Goal: Find specific page/section: Find specific page/section

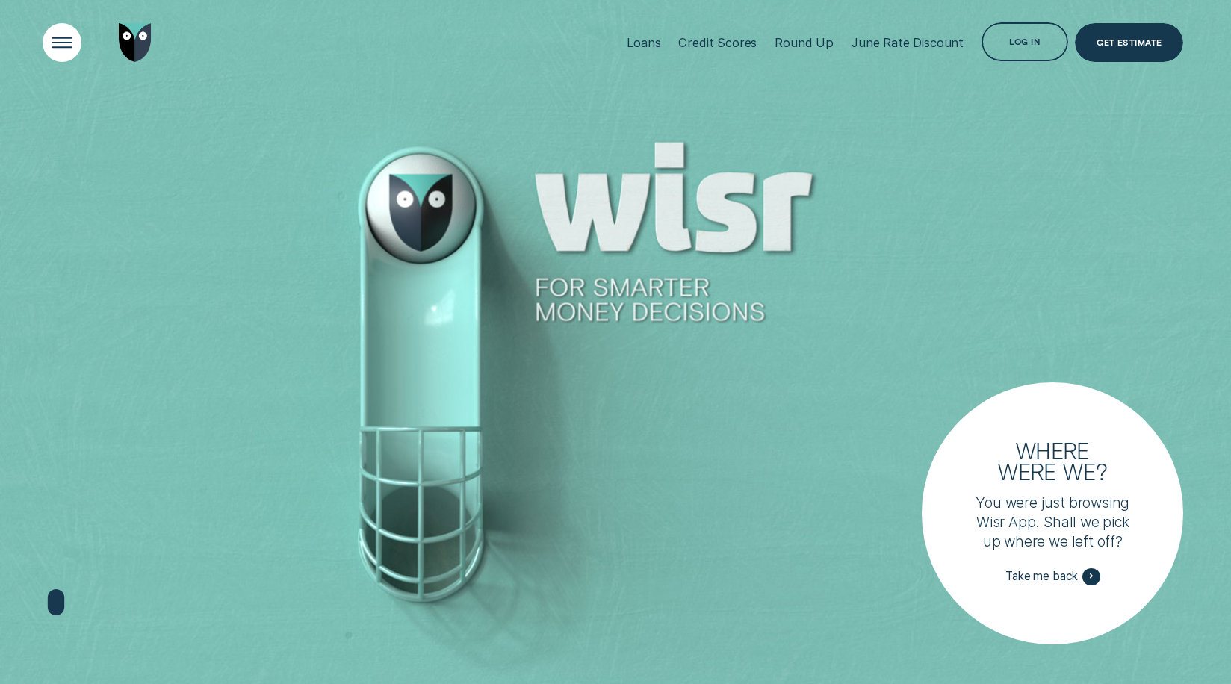
click at [58, 52] on div "Open Menu" at bounding box center [61, 43] width 55 height 55
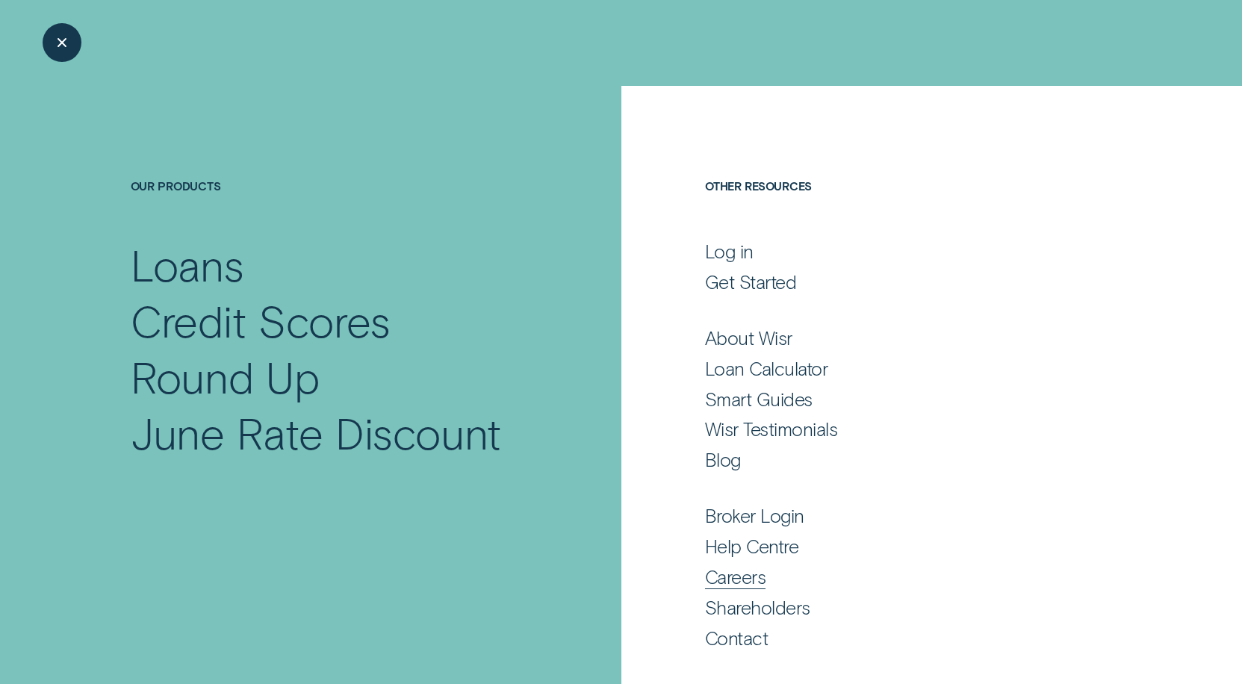
click at [734, 583] on div "Careers" at bounding box center [735, 577] width 61 height 23
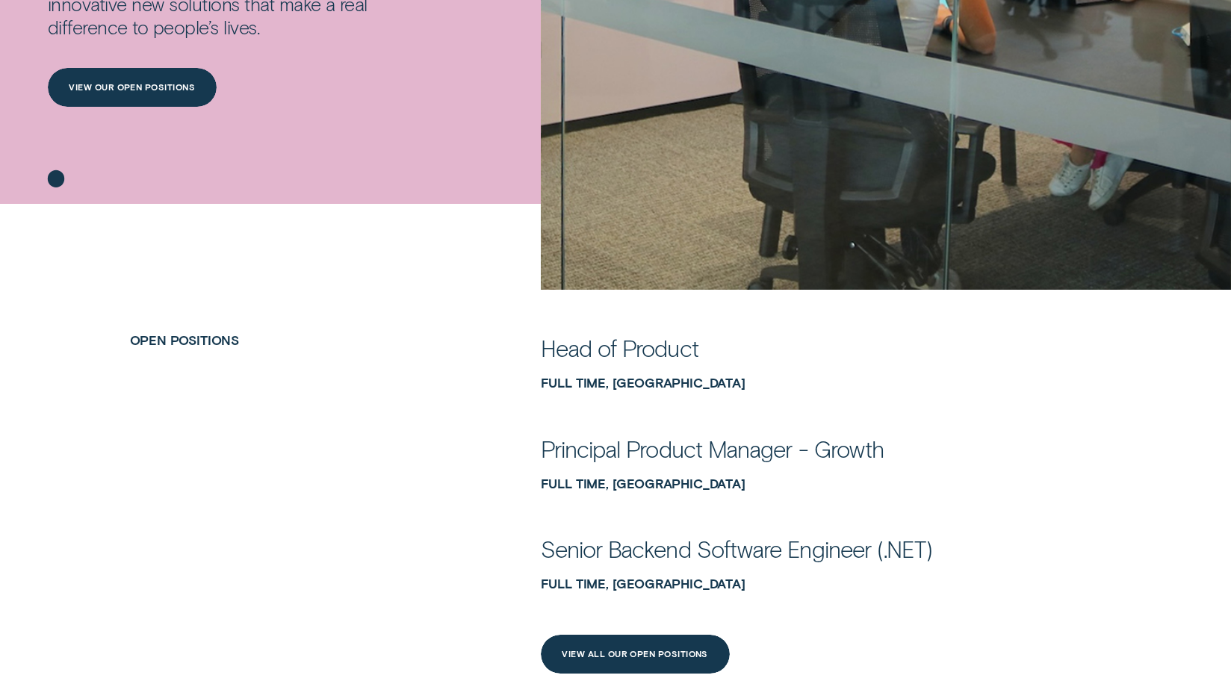
scroll to position [598, 0]
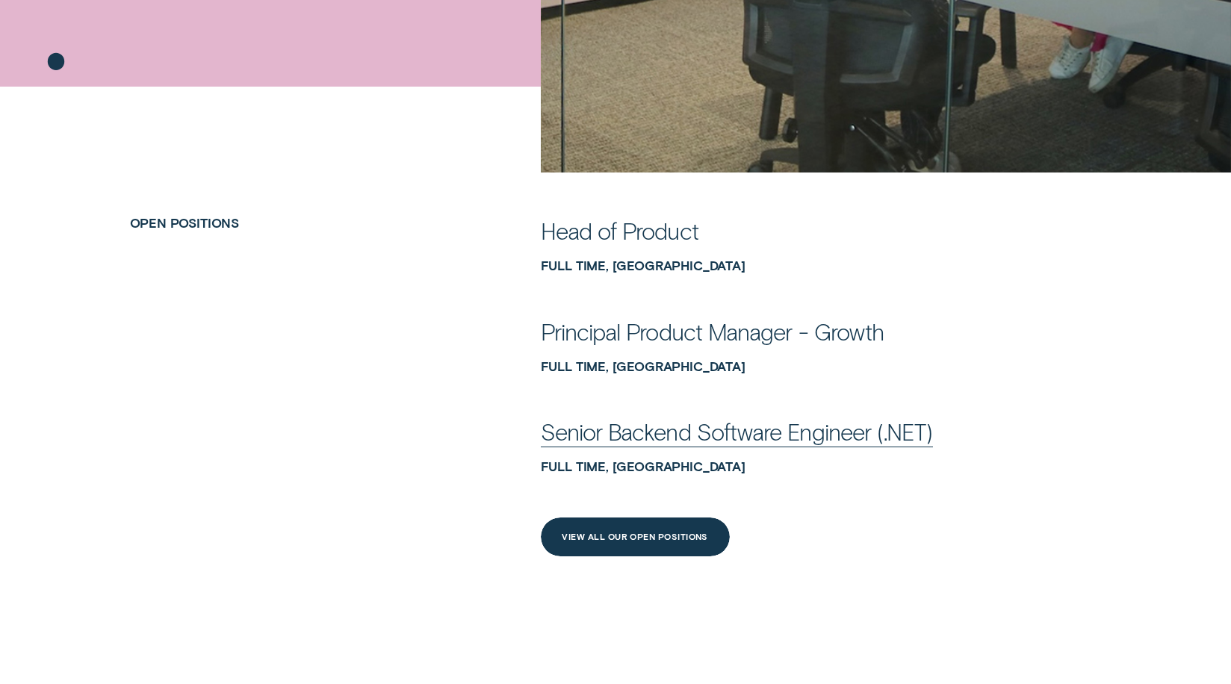
click at [597, 472] on div "Full Time, [GEOGRAPHIC_DATA]" at bounding box center [821, 466] width 561 height 15
